Goal: Task Accomplishment & Management: Manage account settings

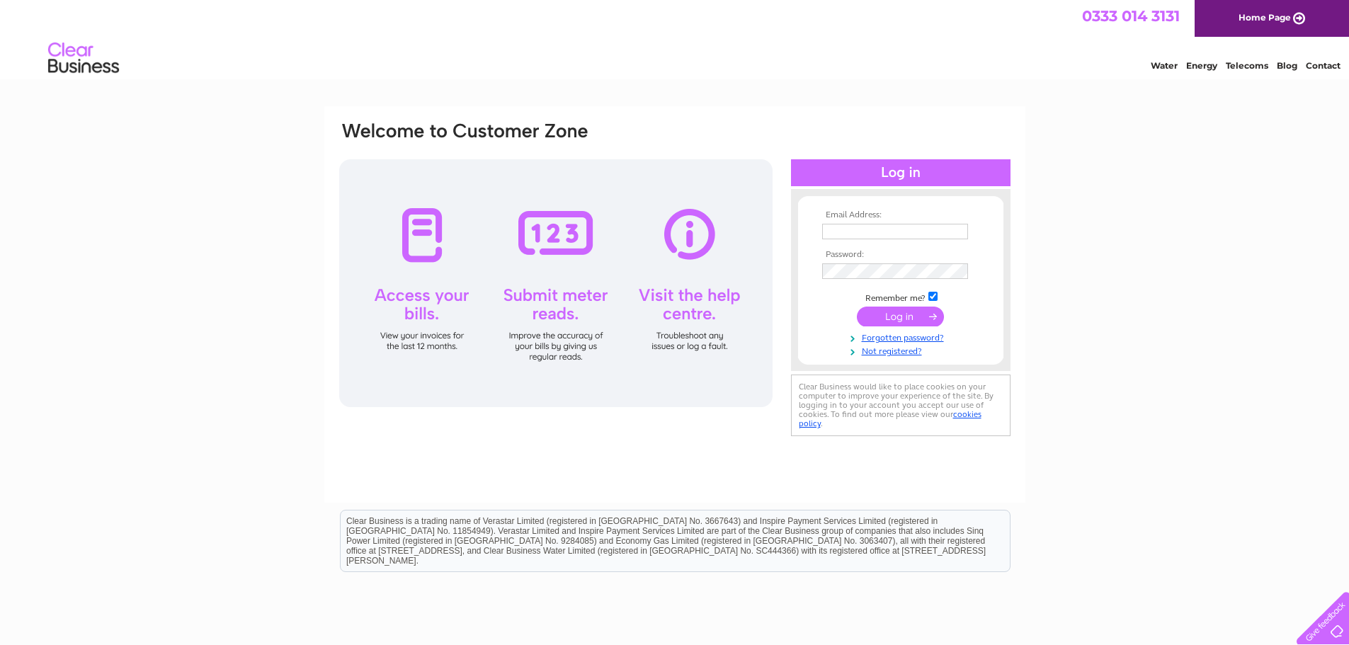
type input "accounts@impact-handling.com"
click at [931, 317] on input "submit" at bounding box center [900, 317] width 87 height 20
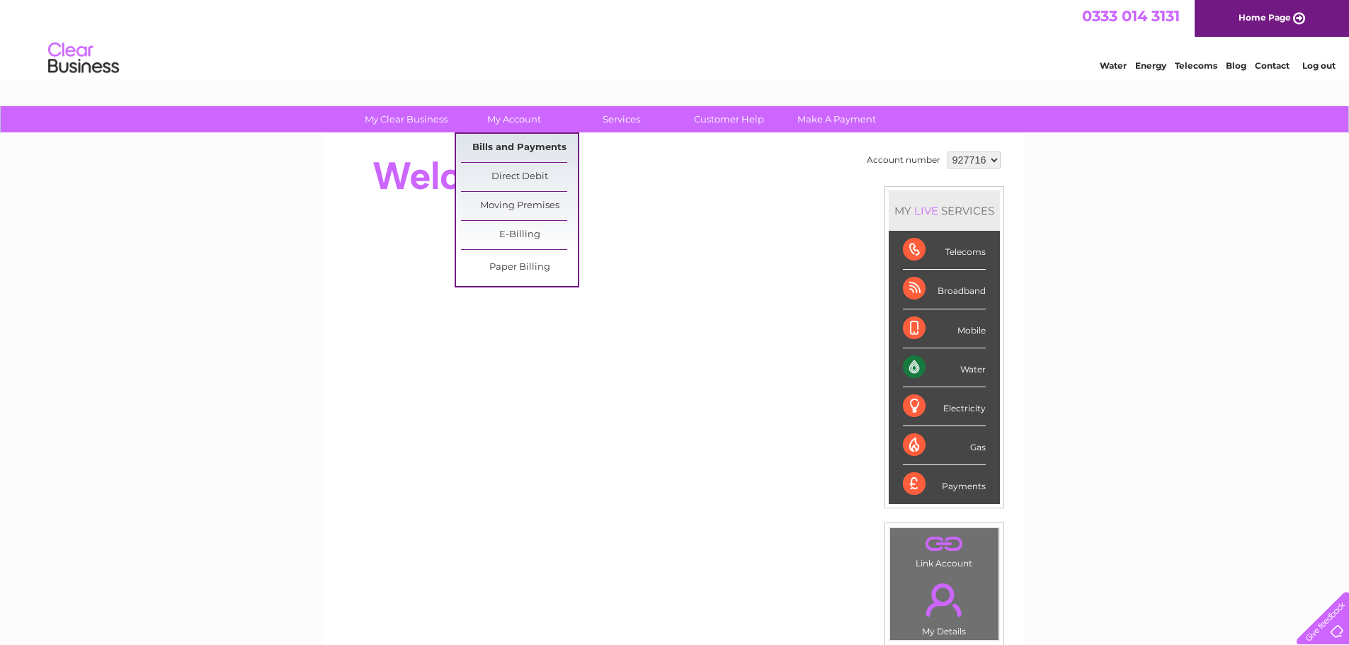
click at [524, 149] on link "Bills and Payments" at bounding box center [519, 148] width 117 height 28
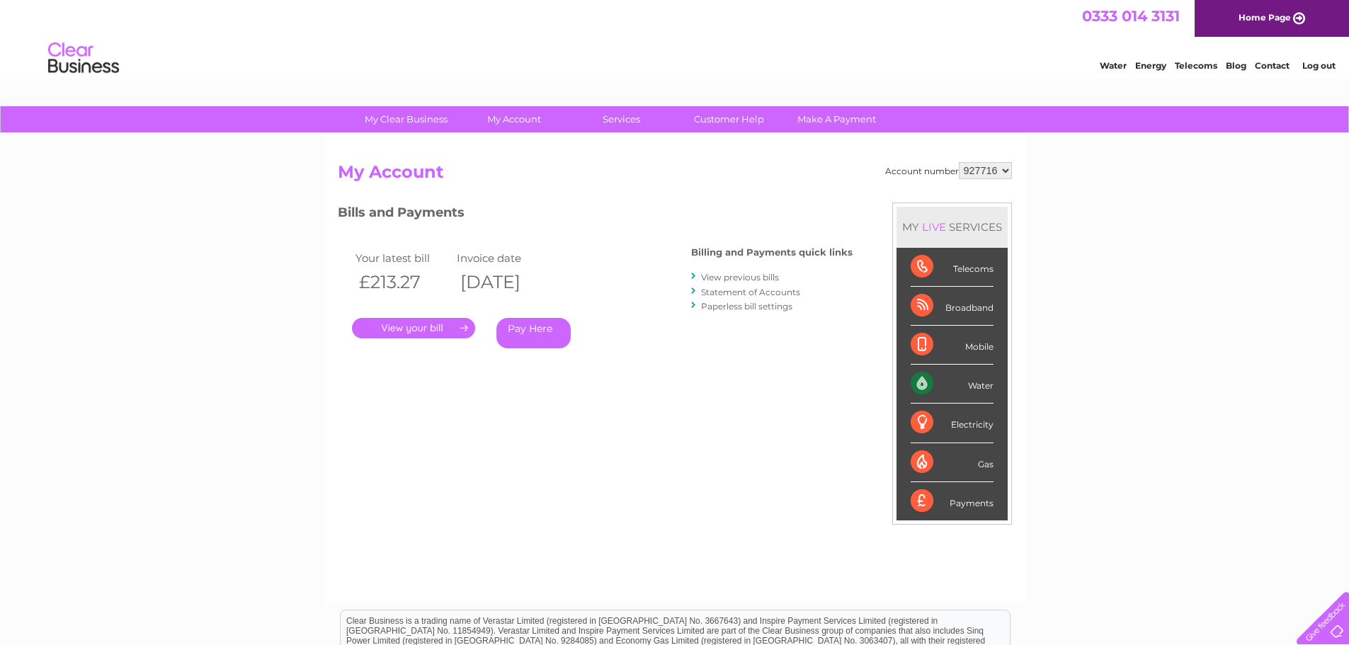
click at [712, 278] on link "View previous bills" at bounding box center [740, 277] width 78 height 11
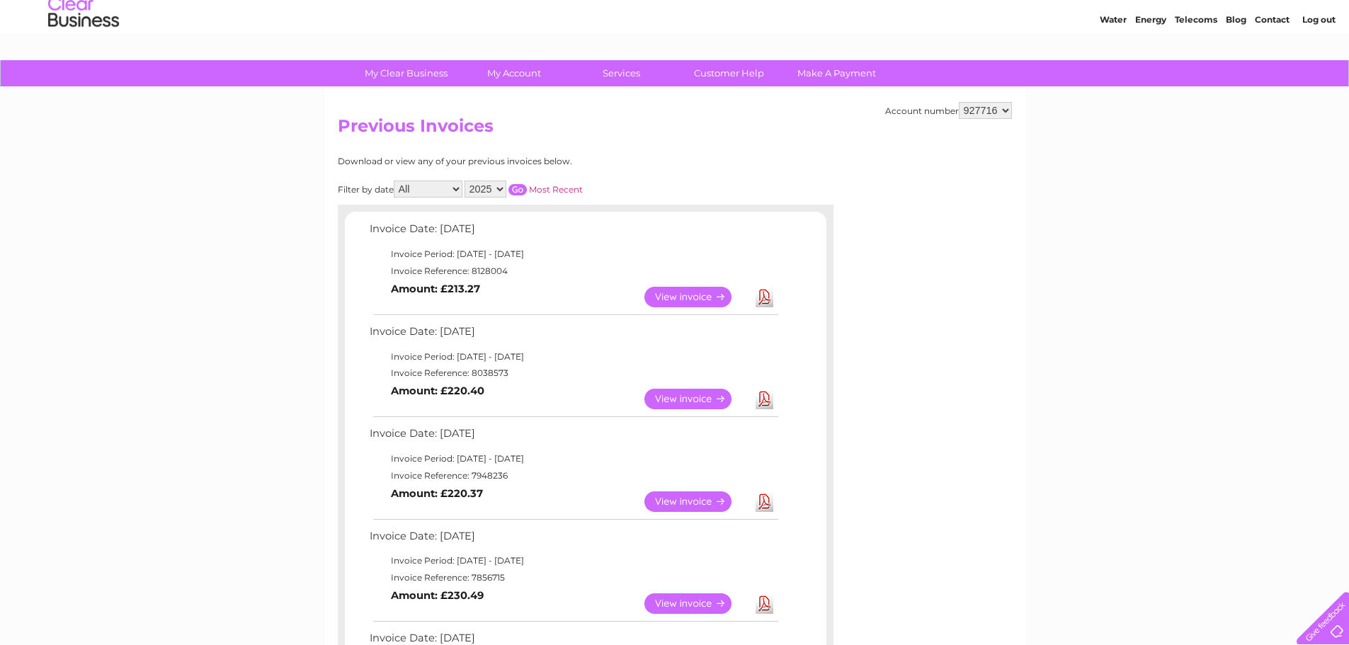
scroll to position [71, 0]
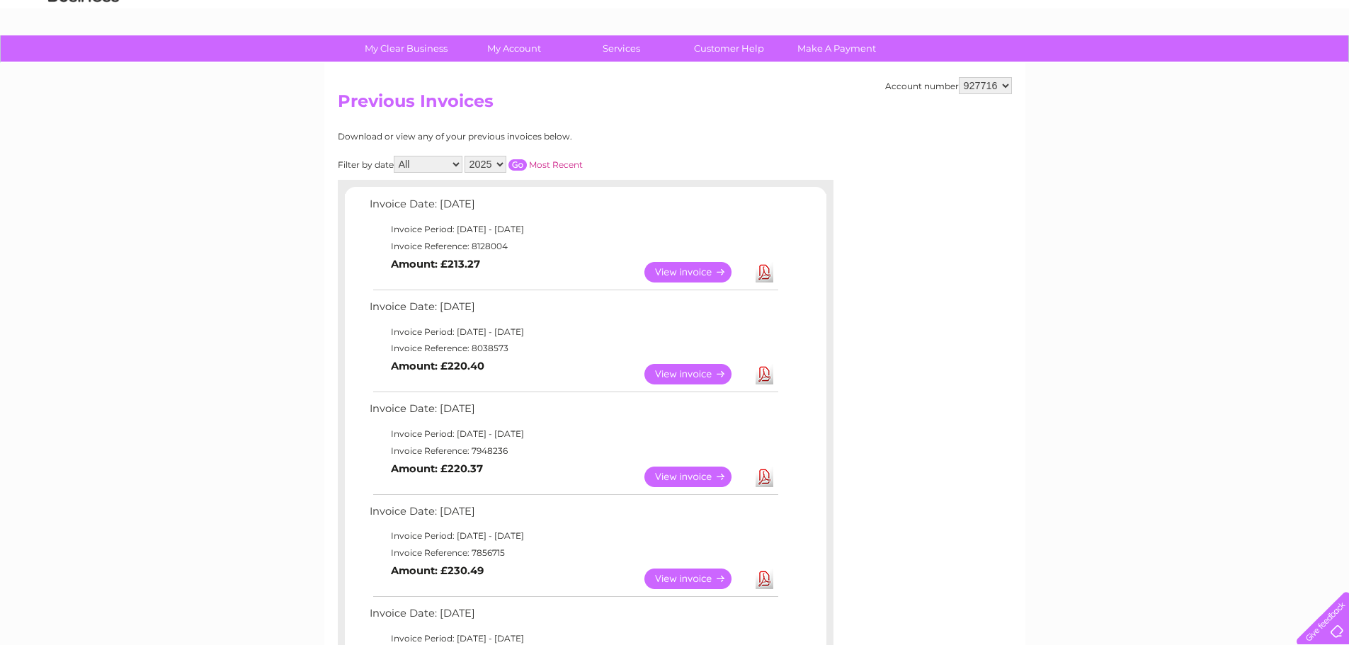
click at [761, 478] on link "Download" at bounding box center [765, 477] width 18 height 21
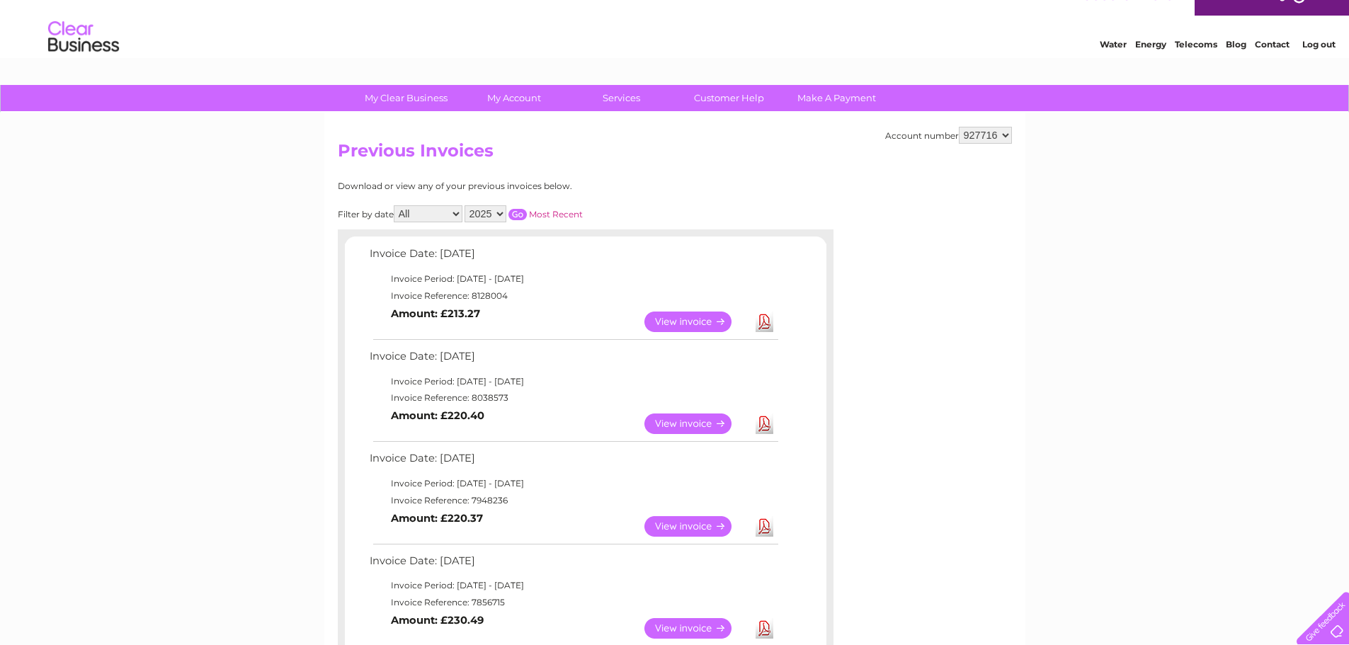
scroll to position [0, 0]
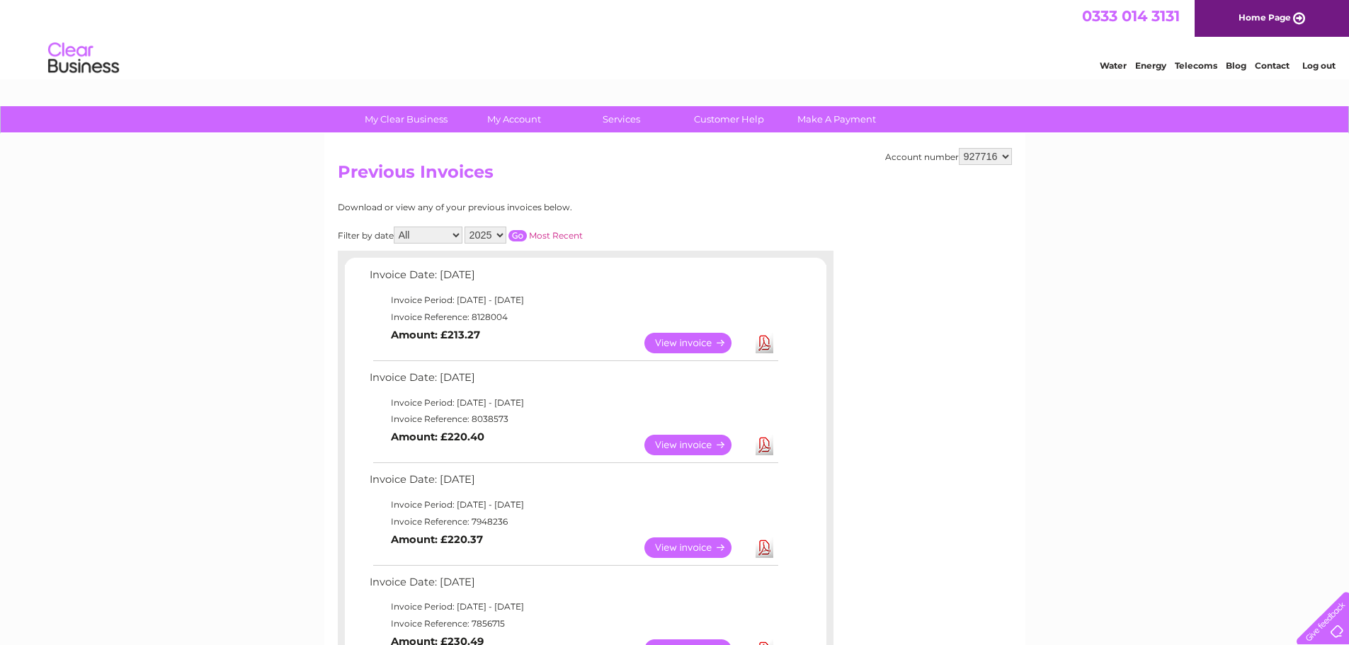
click at [693, 227] on div "Filter by date All January February March April May June July August September …" at bounding box center [524, 235] width 372 height 17
